Goal: Find specific page/section: Find specific page/section

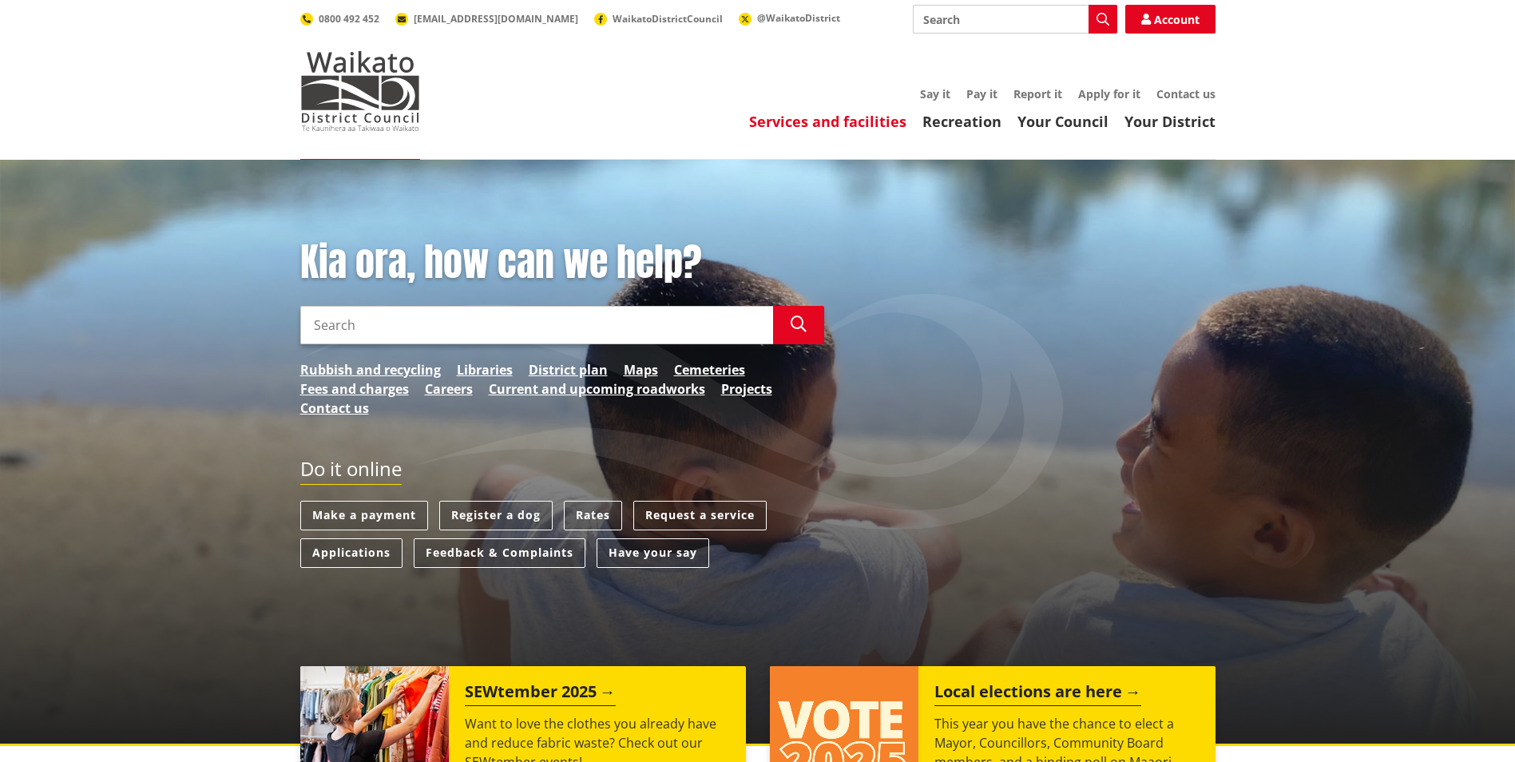
click at [808, 121] on link "Services and facilities" at bounding box center [827, 121] width 157 height 19
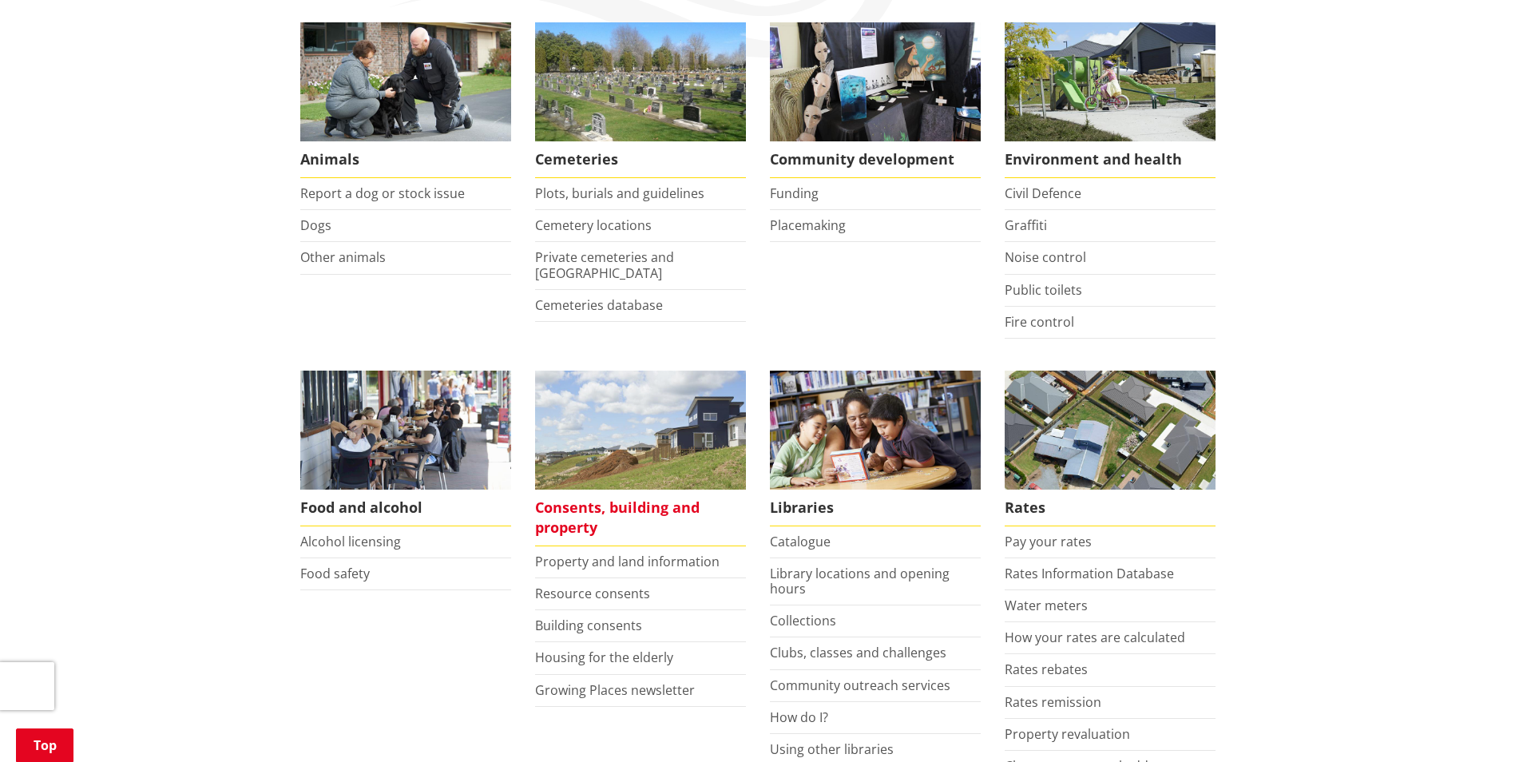
scroll to position [319, 0]
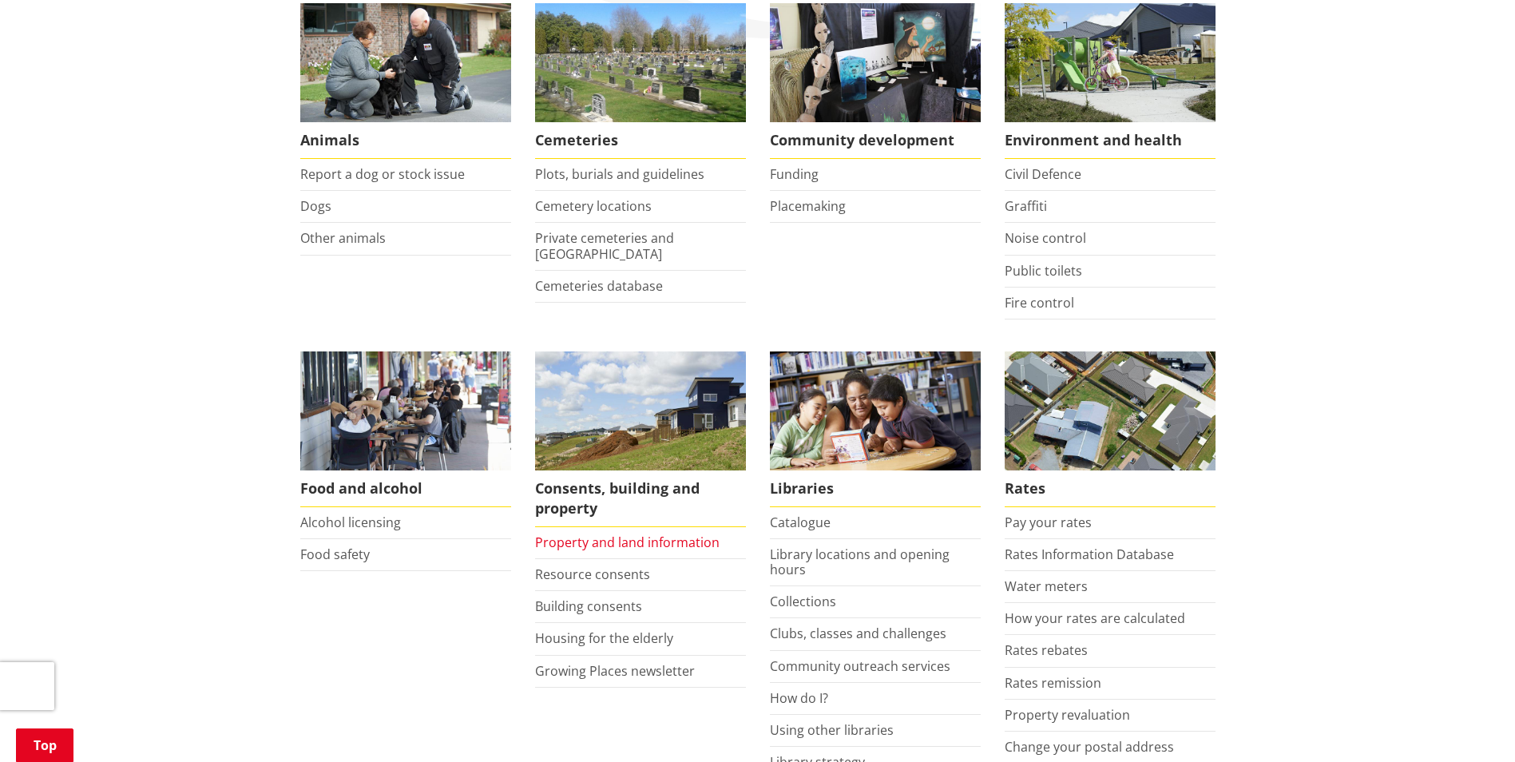
click at [662, 541] on link "Property and land information" at bounding box center [627, 542] width 184 height 18
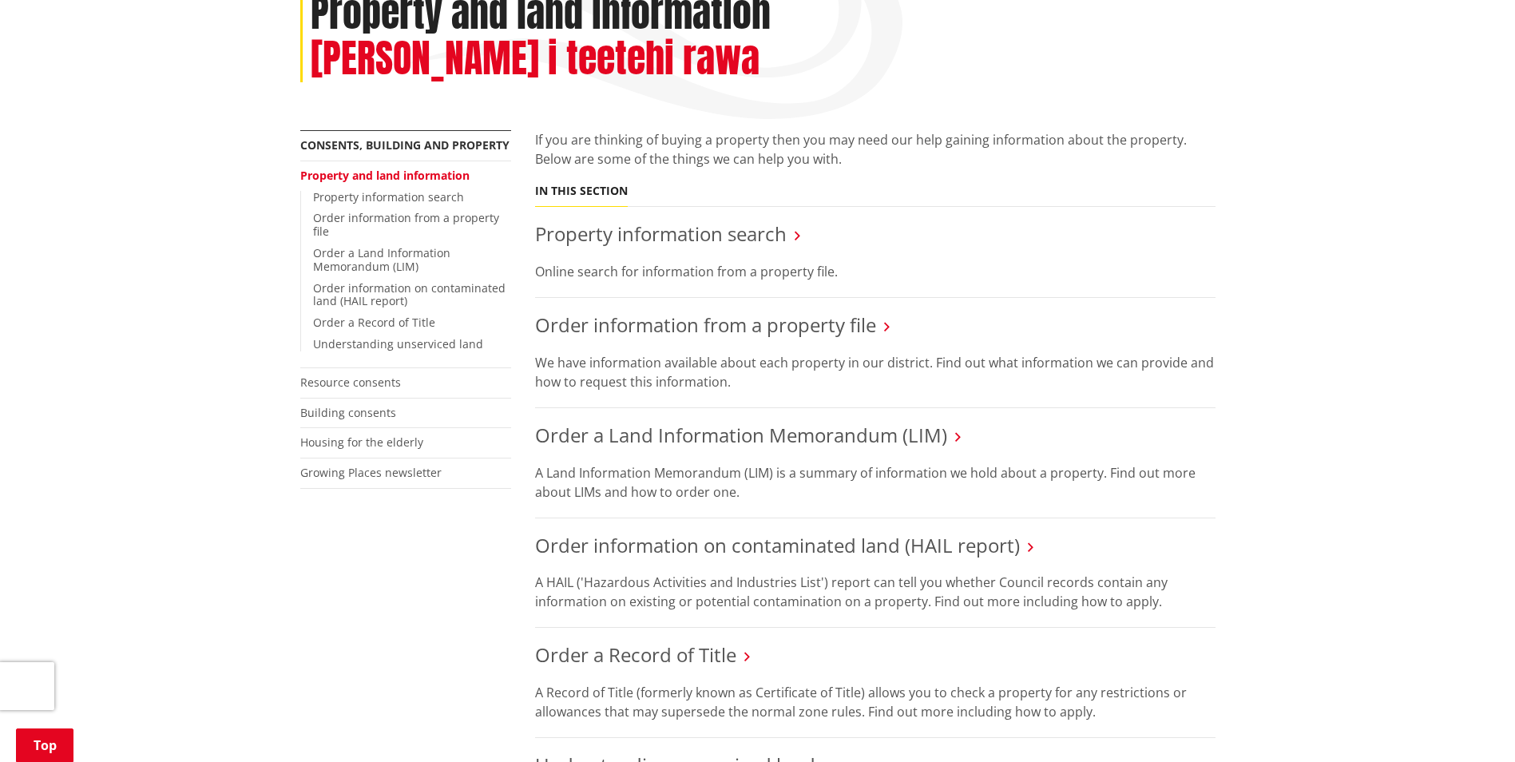
scroll to position [200, 0]
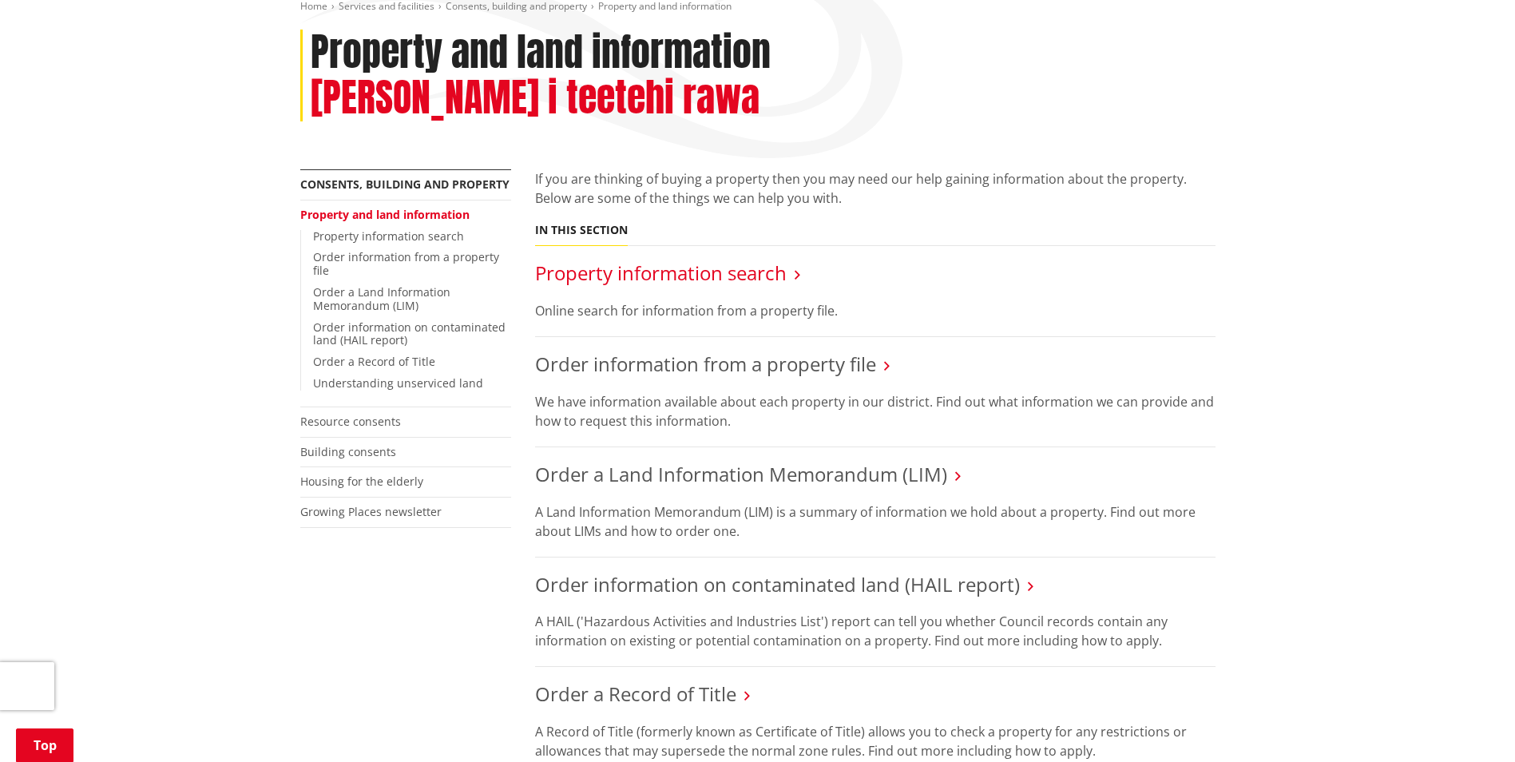
click at [705, 259] on link "Property information search" at bounding box center [661, 272] width 252 height 26
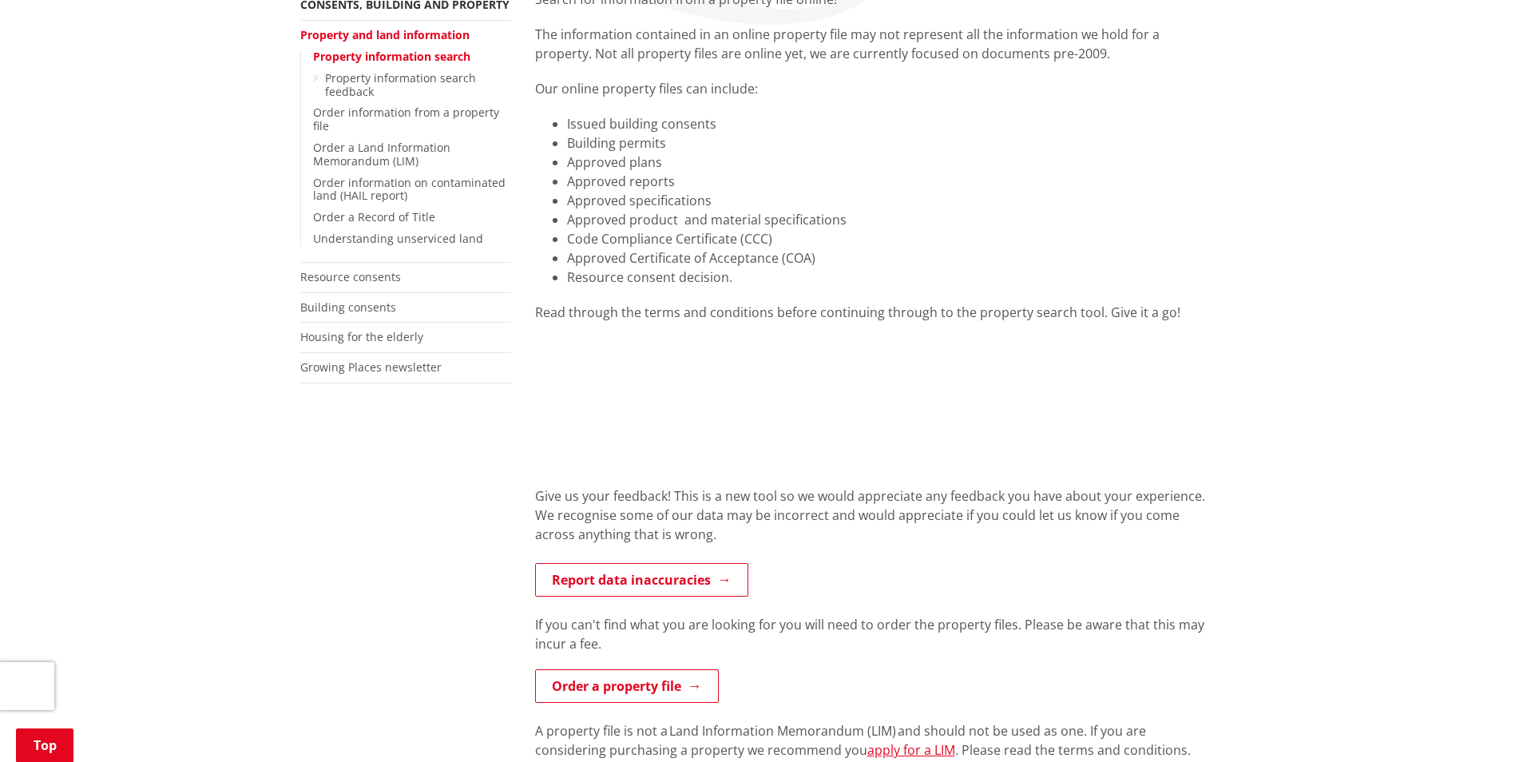
scroll to position [319, 0]
